Goal: Task Accomplishment & Management: Manage account settings

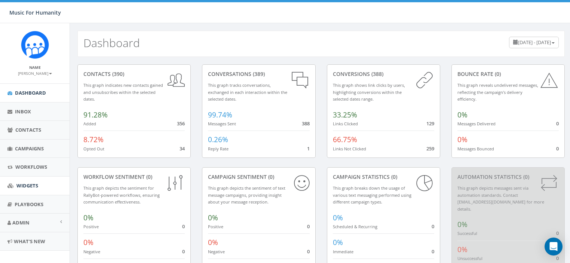
scroll to position [7, 0]
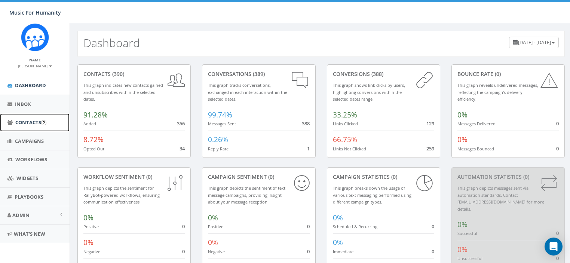
click at [28, 120] on span "Contacts" at bounding box center [28, 122] width 26 height 7
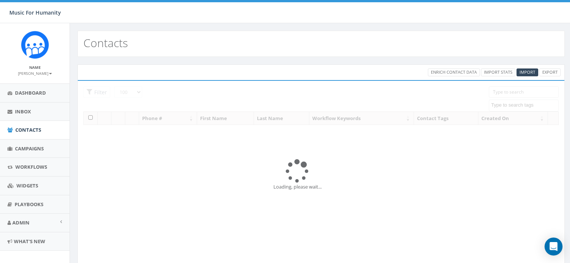
select select "100"
select select
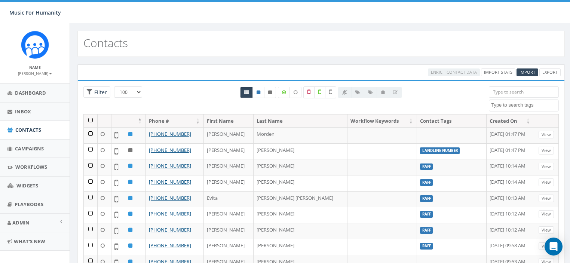
click at [507, 90] on input "search" at bounding box center [523, 91] width 70 height 11
paste input "3292267556"
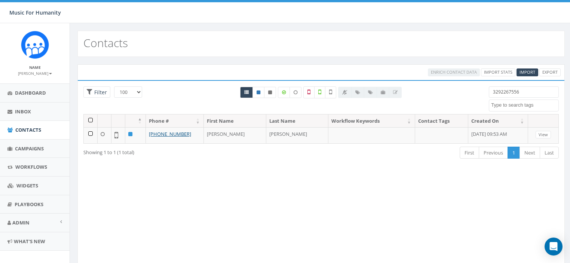
type input "3292267556"
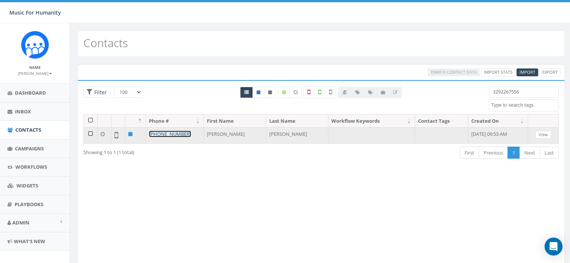
click at [167, 131] on link "+32 9 226 75 56" at bounding box center [170, 133] width 42 height 7
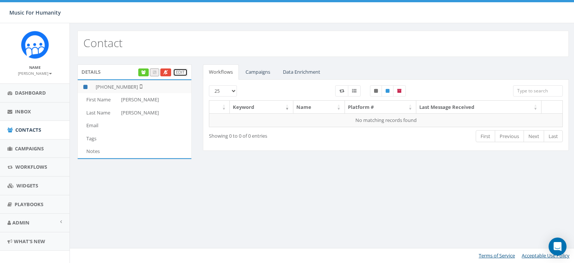
click at [180, 71] on link "Edit" at bounding box center [180, 72] width 15 height 8
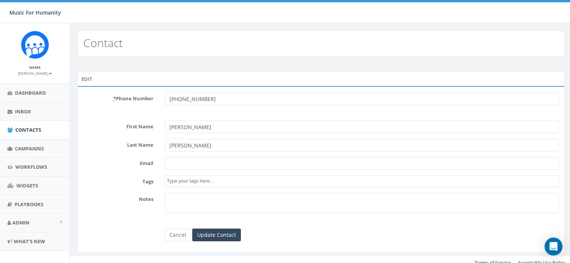
click at [218, 99] on input "+3292267556" at bounding box center [361, 98] width 394 height 13
type input "3292267556"
click at [212, 232] on input "Update Contact" at bounding box center [216, 234] width 49 height 13
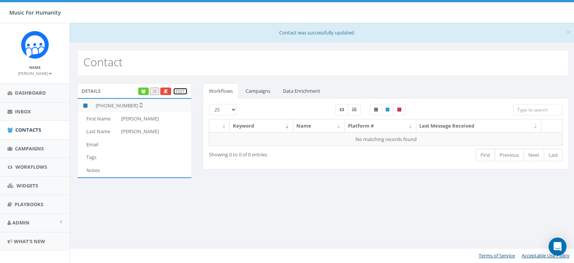
click at [179, 90] on link "Edit" at bounding box center [180, 91] width 15 height 8
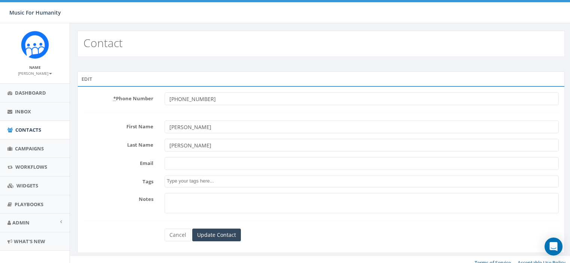
click at [211, 98] on input "[PHONE_NUMBER]" at bounding box center [361, 98] width 394 height 13
click at [271, 99] on input "[PHONE_NUMBER]" at bounding box center [361, 98] width 394 height 13
paste input "329-226-"
type input "[PHONE_NUMBER]"
click at [136, 112] on form "* Phone Number 329-226-7556 First Name Pete Last Name Newman Email Tags Notes C…" at bounding box center [320, 166] width 475 height 149
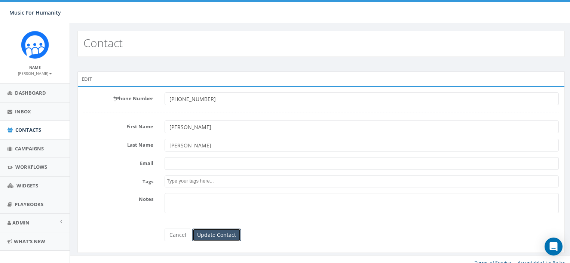
click at [208, 235] on input "Update Contact" at bounding box center [216, 234] width 49 height 13
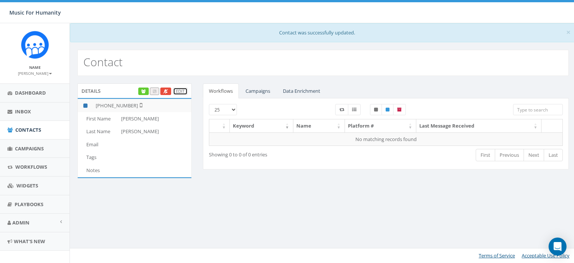
click at [179, 90] on link "Edit" at bounding box center [180, 91] width 15 height 8
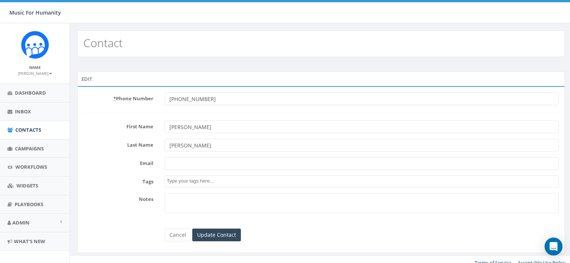
click at [219, 95] on input "[PHONE_NUMBER]" at bounding box center [361, 98] width 394 height 13
type input "329-226-7556"
click at [211, 229] on input "Update Contact" at bounding box center [216, 234] width 49 height 13
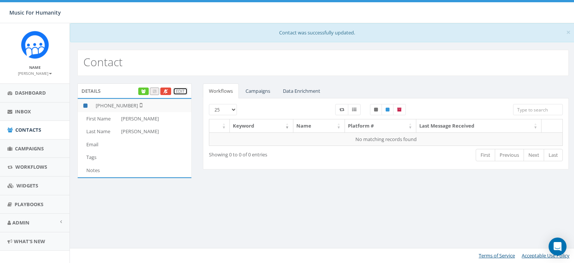
click at [177, 91] on link "Edit" at bounding box center [180, 91] width 15 height 8
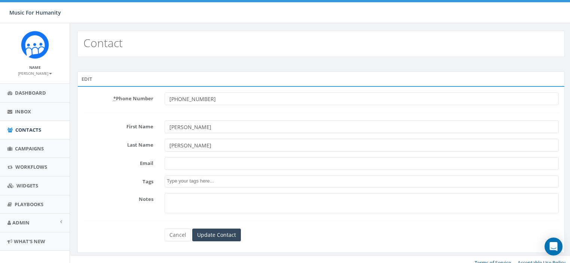
click at [229, 105] on form "* Phone Number [PHONE_NUMBER] First Name [PERSON_NAME] Last Name [PERSON_NAME] …" at bounding box center [320, 166] width 475 height 149
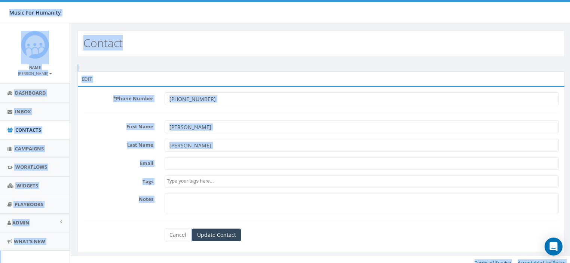
click at [225, 98] on input "[PHONE_NUMBER]" at bounding box center [361, 98] width 394 height 13
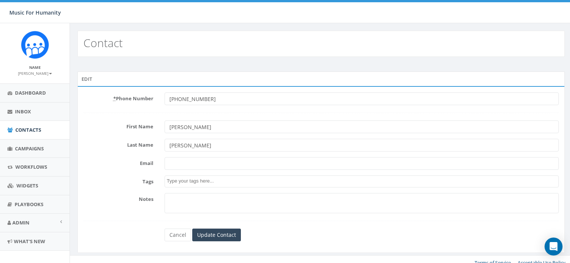
click at [225, 98] on input "[PHONE_NUMBER]" at bounding box center [361, 98] width 394 height 13
paste input "[PHONE_NUMBER]"
type input "[PHONE_NUMBER]"
click at [218, 235] on input "Update Contact" at bounding box center [216, 234] width 49 height 13
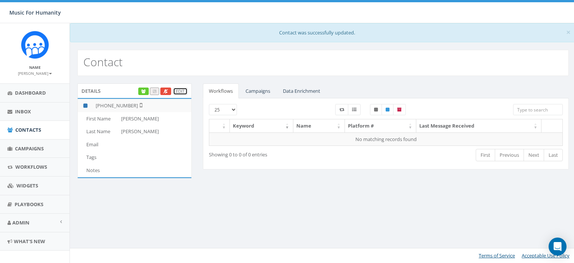
click at [177, 90] on link "Edit" at bounding box center [180, 91] width 15 height 8
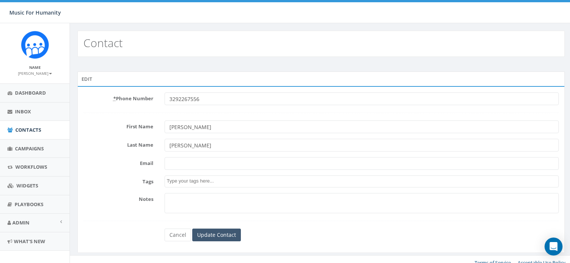
type input "3292267556"
click at [218, 232] on input "Update Contact" at bounding box center [216, 234] width 49 height 13
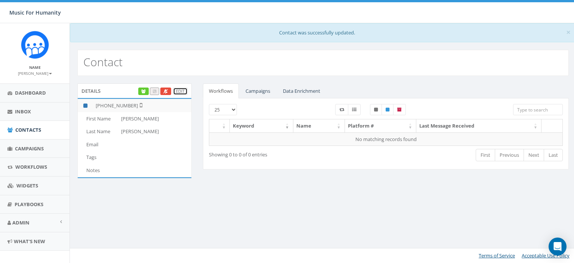
click at [181, 92] on link "Edit" at bounding box center [180, 91] width 15 height 8
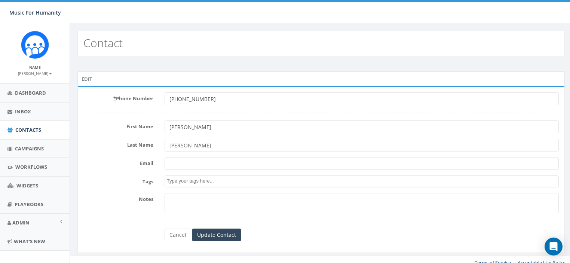
click at [173, 97] on input "+3292267556" at bounding box center [361, 98] width 394 height 13
type input "+13292267556"
click at [220, 230] on input "Update Contact" at bounding box center [216, 234] width 49 height 13
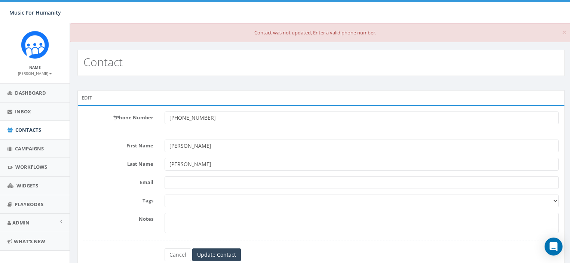
click at [173, 119] on input "+3292267556" at bounding box center [361, 117] width 394 height 13
type input "13292267556"
click at [226, 251] on input "Update Contact" at bounding box center [216, 254] width 49 height 13
type input "329-226-7556"
click at [221, 253] on input "Update Contact" at bounding box center [216, 254] width 49 height 13
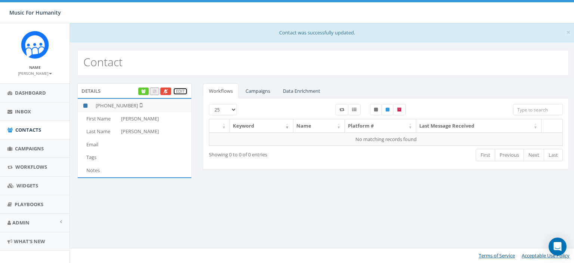
click at [176, 91] on link "Edit" at bounding box center [180, 91] width 15 height 8
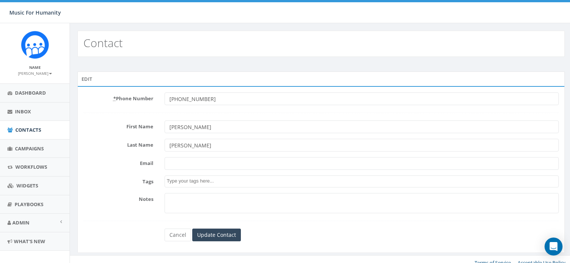
click at [204, 100] on input "+3292267556" at bounding box center [361, 98] width 394 height 13
type input "8587365358"
click at [218, 230] on input "Update Contact" at bounding box center [216, 234] width 49 height 13
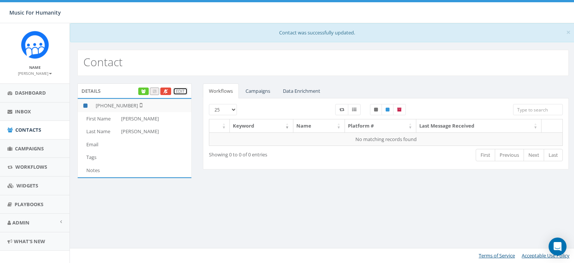
click at [179, 92] on link "Edit" at bounding box center [180, 91] width 15 height 8
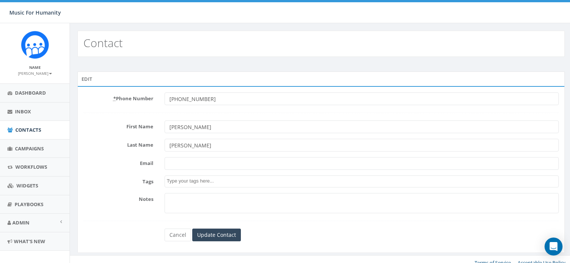
click at [242, 101] on input "+18587365358" at bounding box center [361, 98] width 394 height 13
type input "3292267556"
click at [224, 234] on input "Update Contact" at bounding box center [216, 234] width 49 height 13
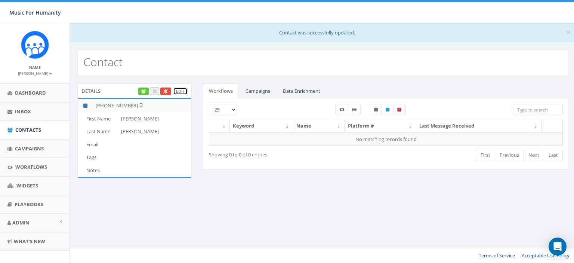
click at [179, 89] on link "Edit" at bounding box center [180, 91] width 15 height 8
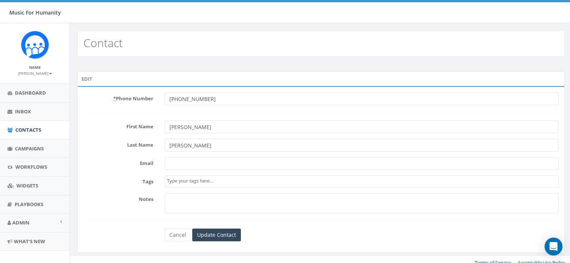
click at [173, 98] on input "[PHONE_NUMBER]" at bounding box center [361, 98] width 394 height 13
click at [172, 98] on input "[PHONE_NUMBER]" at bounding box center [361, 98] width 394 height 13
drag, startPoint x: 172, startPoint y: 98, endPoint x: 230, endPoint y: 101, distance: 57.7
click at [230, 101] on input "+3292267556" at bounding box center [361, 98] width 394 height 13
type input "5551212"
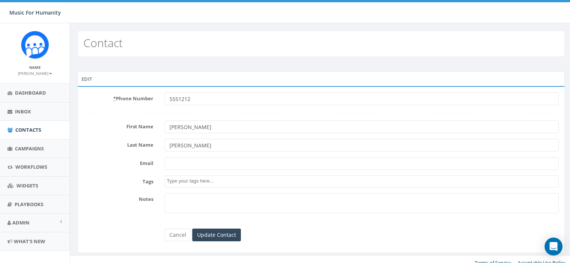
click at [224, 123] on input "Pete" at bounding box center [361, 126] width 394 height 13
click at [206, 234] on input "Update Contact" at bounding box center [216, 234] width 49 height 13
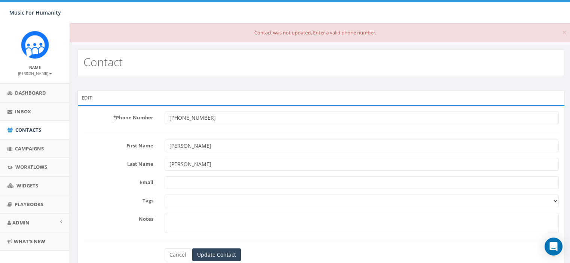
click at [194, 114] on input "+3292267556" at bounding box center [361, 117] width 394 height 13
type input "8585551212"
type input "Test"
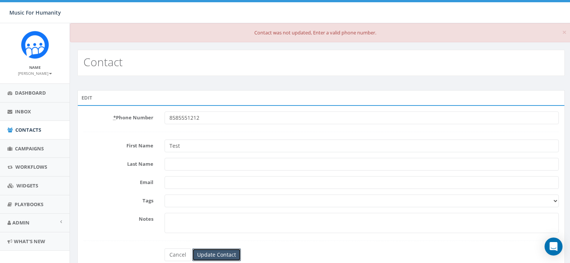
click at [211, 255] on input "Update Contact" at bounding box center [216, 254] width 49 height 13
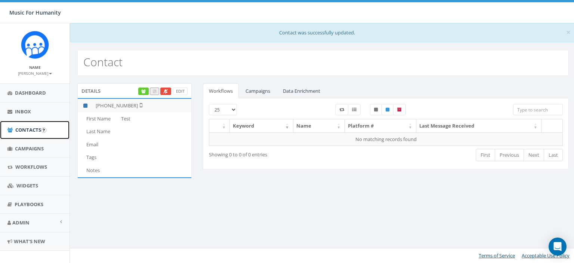
click at [26, 125] on link "Contacts" at bounding box center [35, 130] width 70 height 18
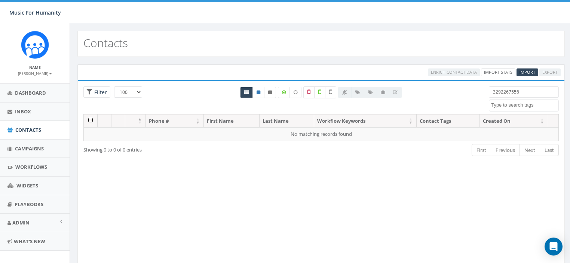
select select "100"
select select
click at [524, 93] on input "3292267556" at bounding box center [523, 91] width 70 height 11
click at [480, 48] on div "Contacts" at bounding box center [320, 44] width 487 height 26
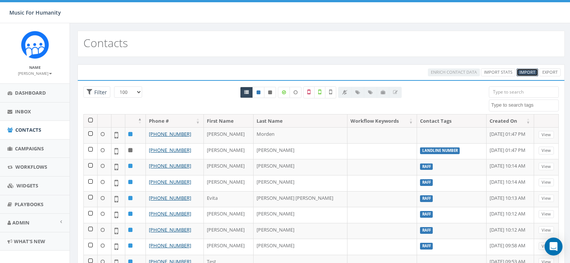
click at [528, 73] on span "Import" at bounding box center [527, 72] width 16 height 6
select select
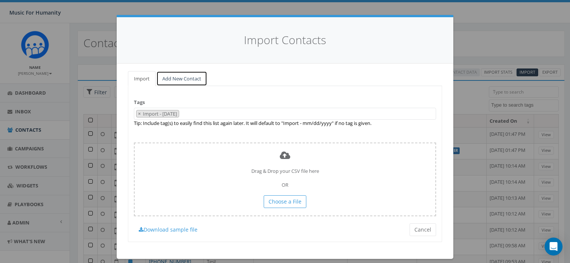
click at [167, 77] on link "Add New Contact" at bounding box center [181, 78] width 51 height 15
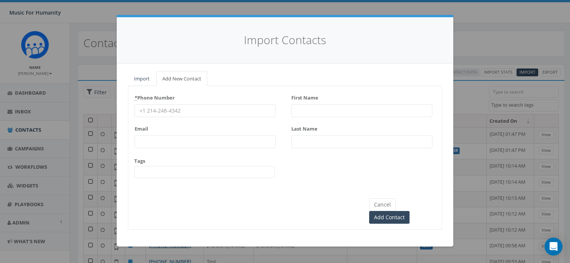
click at [157, 108] on input "* Phone Number" at bounding box center [205, 110] width 141 height 13
paste input "3292267556"
type input "3292267556"
click at [325, 113] on input "First Name" at bounding box center [361, 110] width 141 height 13
paste input "[PERSON_NAME]"
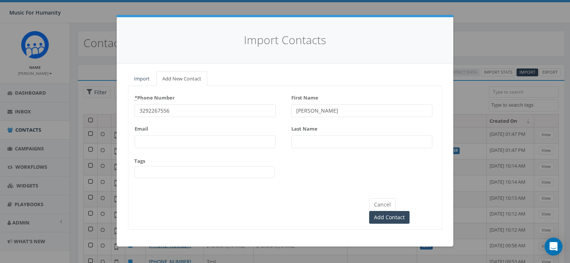
type input "[PERSON_NAME]"
paste input "[PERSON_NAME]"
type input "[PERSON_NAME]"
click at [269, 199] on div "Cancel Add Contact" at bounding box center [284, 203] width 313 height 39
click at [409, 211] on input "Add Contact" at bounding box center [389, 217] width 40 height 13
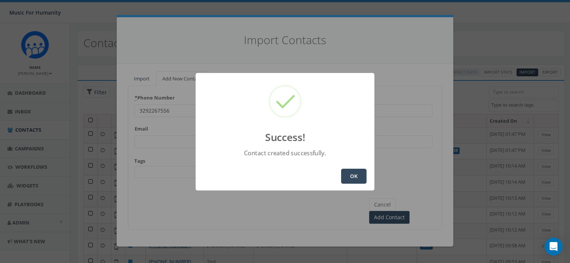
click at [354, 177] on button "OK" at bounding box center [353, 176] width 25 height 15
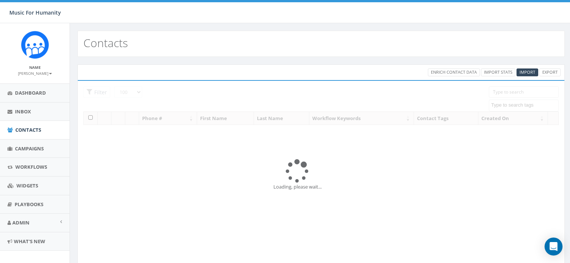
select select "100"
select select
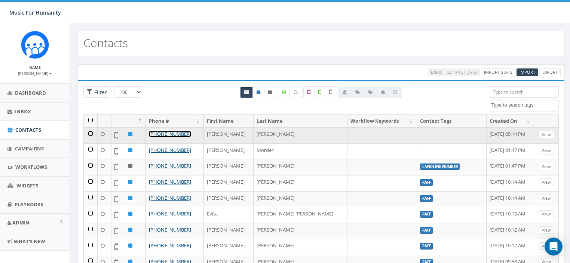
click at [179, 131] on link "[PHONE_NUMBER]" at bounding box center [170, 133] width 42 height 7
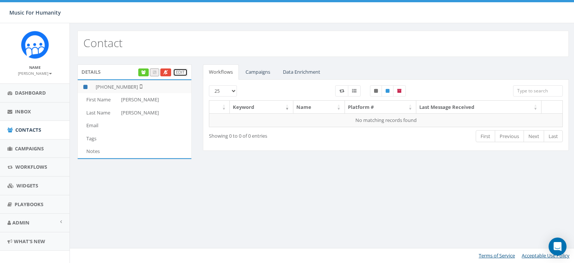
click at [179, 72] on link "Edit" at bounding box center [180, 72] width 15 height 8
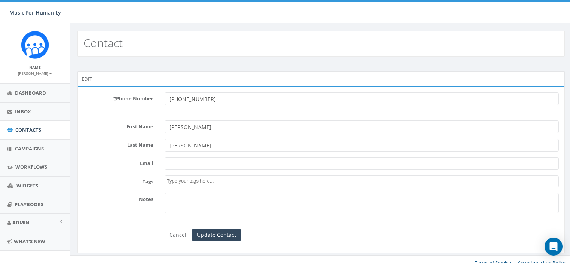
click at [191, 98] on input "[PHONE_NUMBER]" at bounding box center [361, 98] width 394 height 13
type input "8585551213"
type input "Test 2"
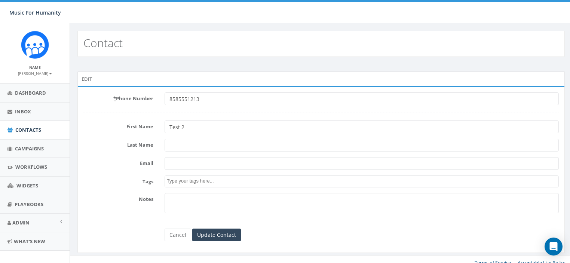
click at [106, 163] on label "Email" at bounding box center [118, 162] width 81 height 10
click at [164, 163] on input "Email" at bounding box center [361, 163] width 394 height 13
click at [321, 239] on div "Cancel Update Contact" at bounding box center [321, 234] width 324 height 13
click at [235, 237] on input "Update Contact" at bounding box center [216, 234] width 49 height 13
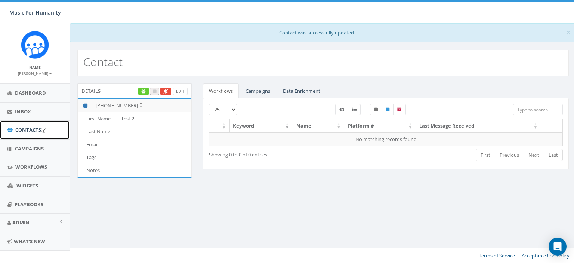
click at [20, 126] on span "Contacts" at bounding box center [28, 129] width 26 height 7
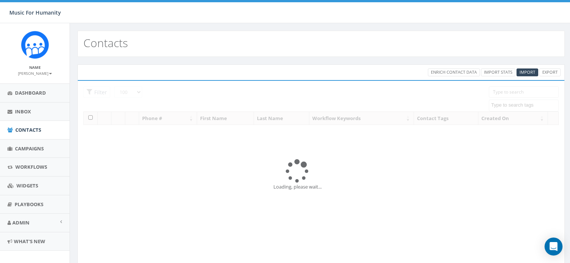
select select "100"
select select
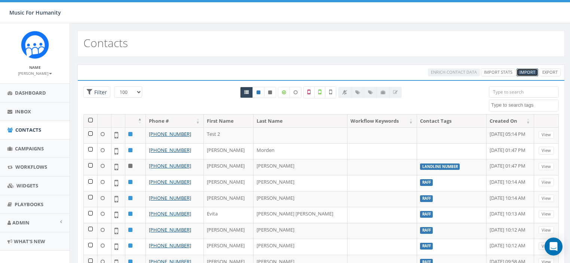
click at [521, 70] on span "Import" at bounding box center [527, 72] width 16 height 6
select select
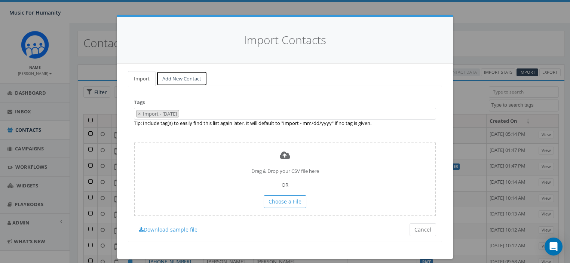
click at [167, 76] on link "Add New Contact" at bounding box center [181, 78] width 51 height 15
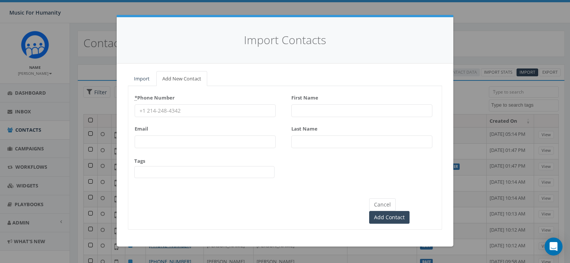
click at [176, 106] on input "* Phone Number" at bounding box center [205, 110] width 141 height 13
paste input "Newman"
type input "Newman"
paste input "3292267556"
type input "13292267556"
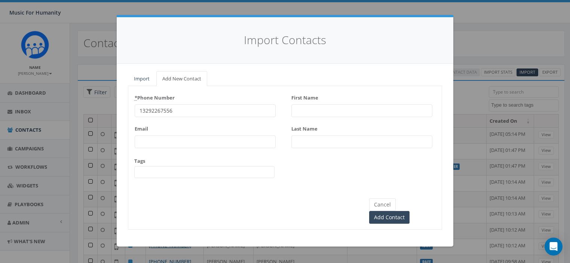
paste input "Pete"
type input "Pete"
paste input "Newman"
type input "Newman"
click at [235, 194] on div "Cancel Add Contact" at bounding box center [284, 203] width 313 height 39
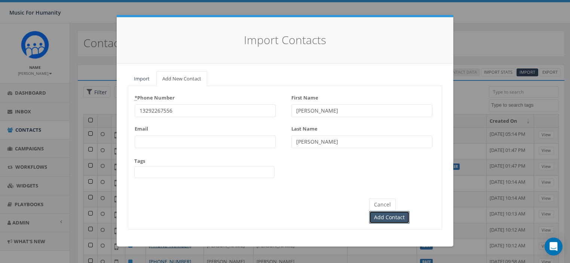
click at [409, 211] on input "Add Contact" at bounding box center [389, 217] width 40 height 13
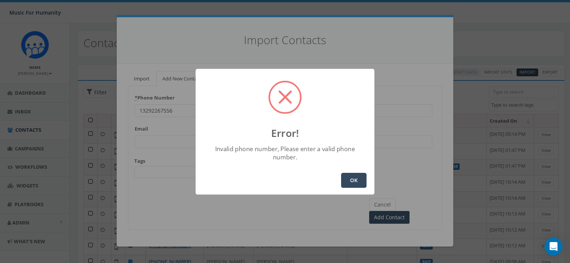
click at [348, 176] on button "OK" at bounding box center [353, 180] width 25 height 15
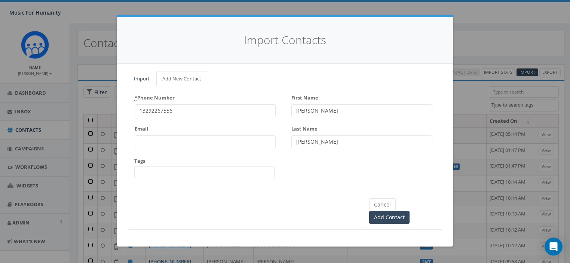
click at [192, 110] on input "13292267556" at bounding box center [205, 110] width 141 height 13
click at [408, 211] on input "Add Contact" at bounding box center [389, 217] width 40 height 13
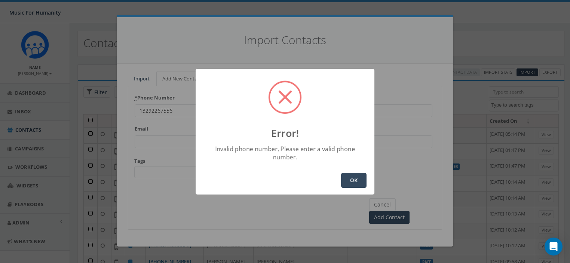
click at [341, 176] on button "OK" at bounding box center [353, 180] width 25 height 15
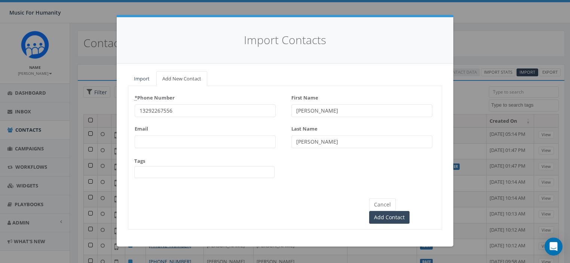
click at [172, 111] on input "13292267556" at bounding box center [205, 110] width 141 height 13
type input "+13292267556"
click at [409, 211] on input "Add Contact" at bounding box center [389, 217] width 40 height 13
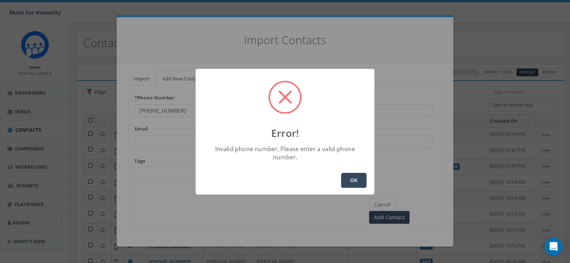
click at [355, 176] on button "OK" at bounding box center [353, 180] width 25 height 15
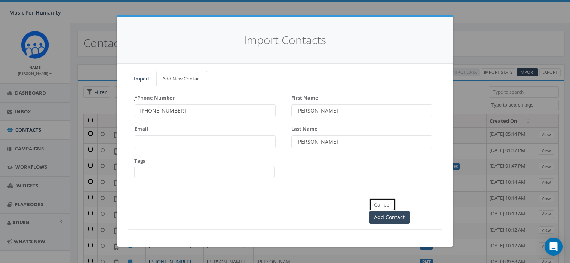
click at [386, 201] on button "Cancel" at bounding box center [382, 204] width 27 height 13
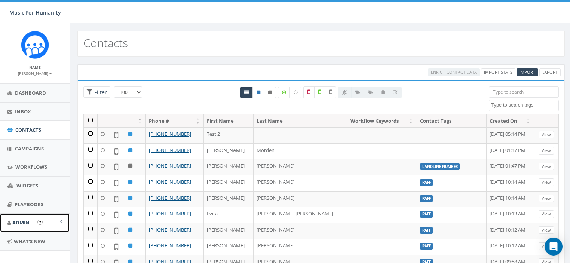
click at [16, 221] on span "Admin" at bounding box center [20, 222] width 17 height 7
click at [27, 236] on link "Account" at bounding box center [35, 239] width 70 height 15
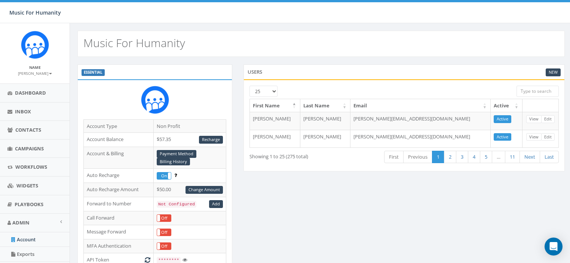
click at [272, 22] on div "Music For Humanity Music For Humanity Profile Sign Out 2.71 % of Available Amou…" at bounding box center [285, 11] width 570 height 23
click at [37, 73] on small "[PERSON_NAME]" at bounding box center [35, 73] width 34 height 5
click at [31, 90] on link "Sign Out" at bounding box center [37, 93] width 59 height 9
